Goal: Find specific page/section: Find specific page/section

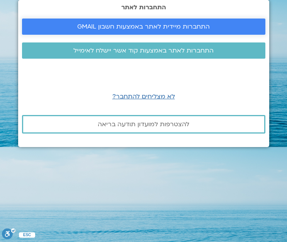
click at [198, 22] on link "התחברות מיידית לאתר באמצעות חשבון GMAIL" at bounding box center [143, 27] width 243 height 16
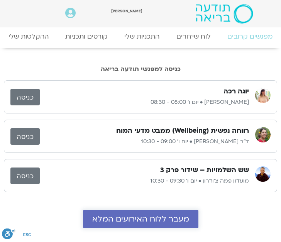
click at [184, 219] on span "מעבר ללוח האירועים המלא" at bounding box center [140, 219] width 97 height 9
